Goal: Find specific page/section: Find specific page/section

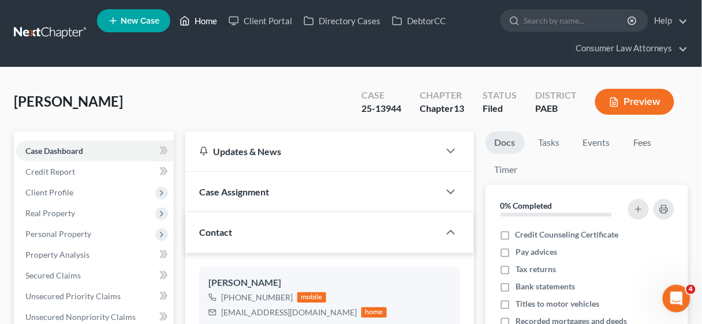
click at [204, 18] on link "Home" at bounding box center [198, 20] width 49 height 21
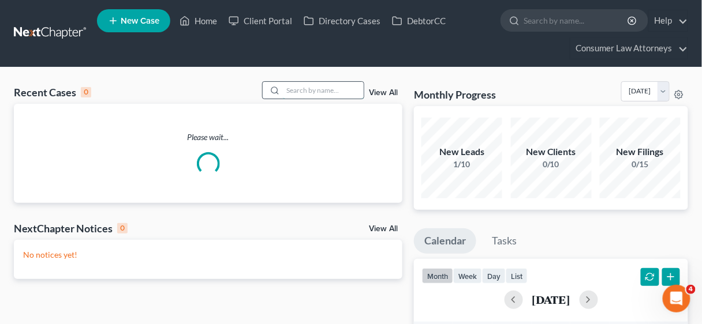
click at [295, 85] on input "search" at bounding box center [323, 90] width 81 height 17
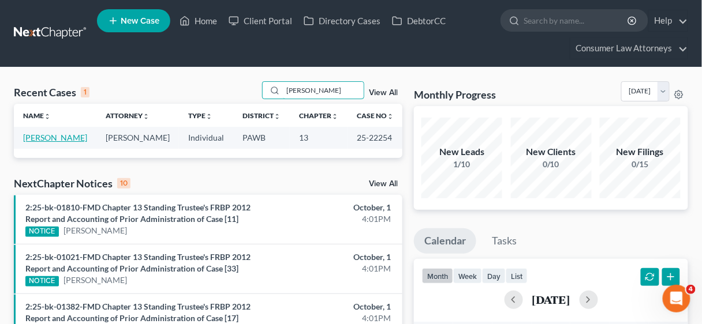
type input "[PERSON_NAME]"
click at [44, 136] on link "[PERSON_NAME]" at bounding box center [55, 138] width 64 height 10
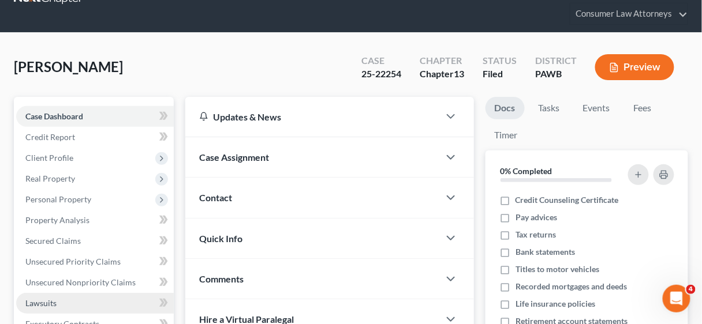
scroll to position [231, 0]
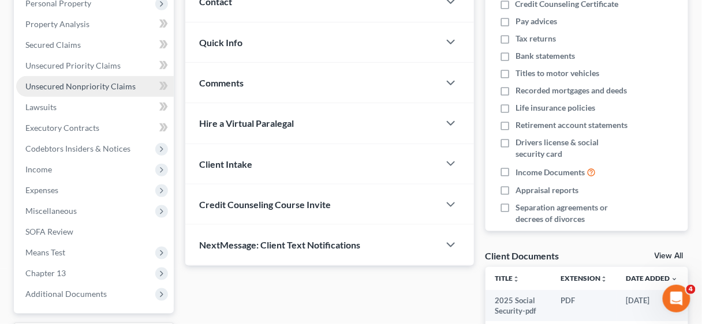
click at [56, 84] on span "Unsecured Nonpriority Claims" at bounding box center [80, 86] width 110 height 10
